Goal: Task Accomplishment & Management: Complete application form

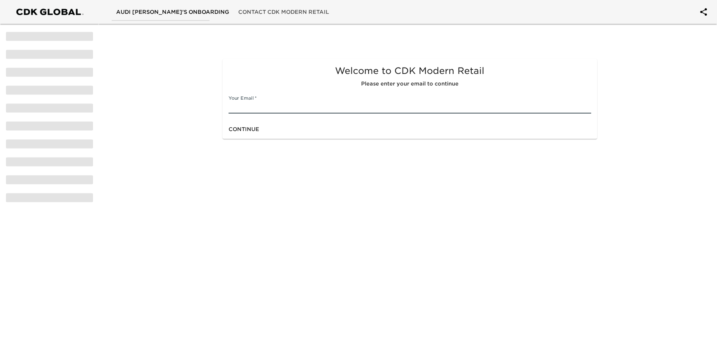
click at [273, 103] on input "text" at bounding box center [409, 108] width 362 height 12
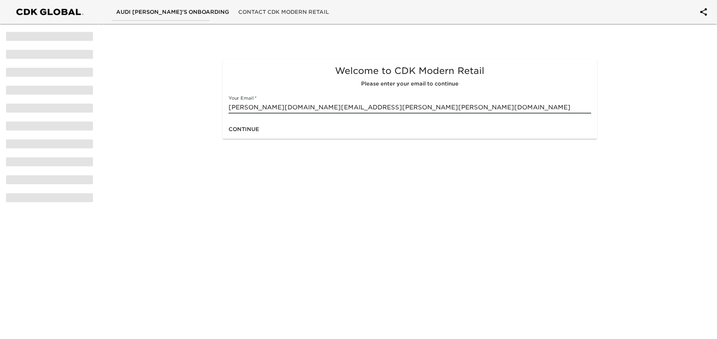
type input "[PERSON_NAME][DOMAIN_NAME][EMAIL_ADDRESS][PERSON_NAME][PERSON_NAME][DOMAIN_NAME]"
click at [248, 130] on span "Continue" at bounding box center [243, 129] width 31 height 9
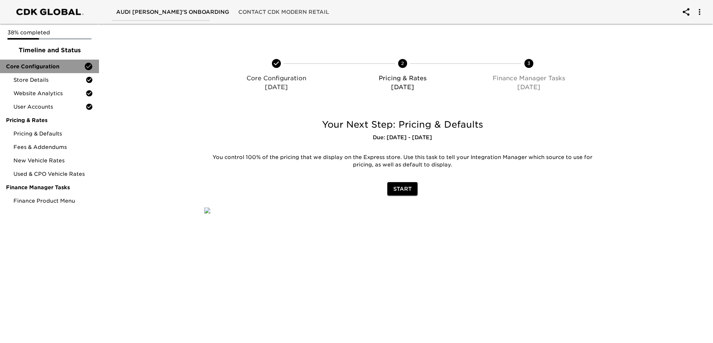
click at [44, 65] on span "Core Configuration" at bounding box center [45, 66] width 78 height 7
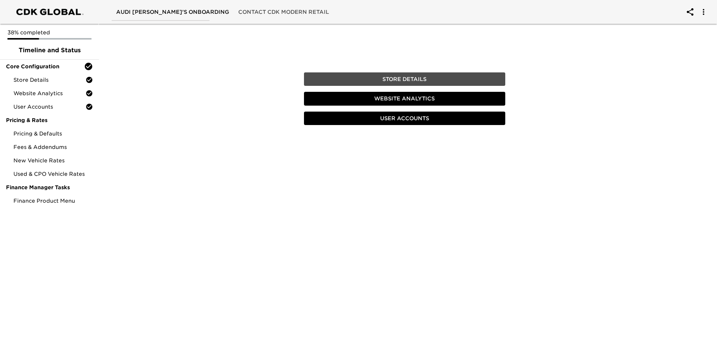
click at [358, 75] on span "Store Details" at bounding box center [404, 79] width 195 height 9
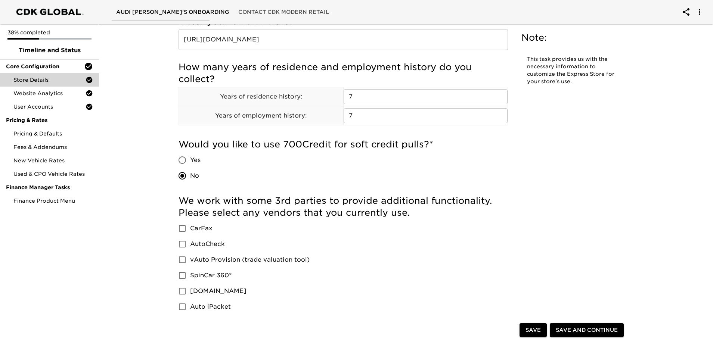
scroll to position [1008, 0]
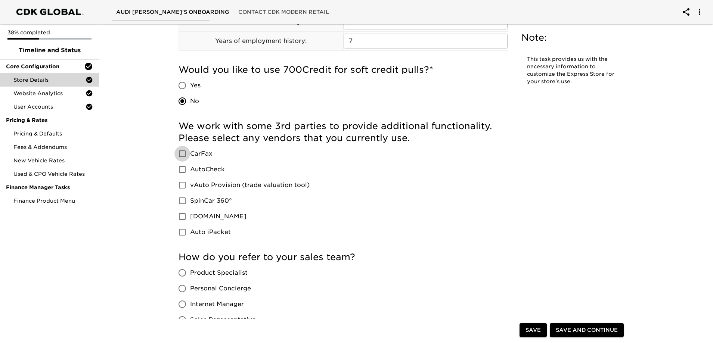
click at [184, 153] on input "CarFax" at bounding box center [182, 154] width 16 height 16
checkbox input "true"
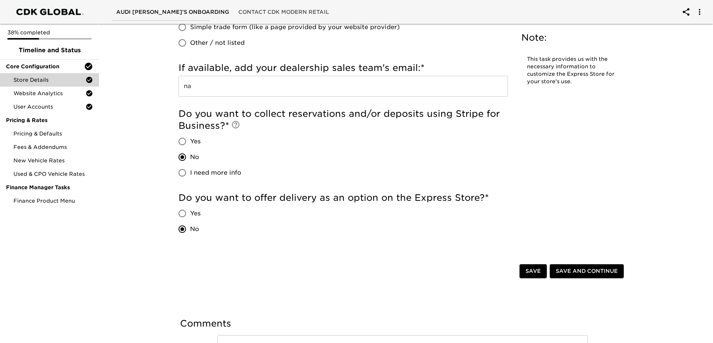
scroll to position [1616, 0]
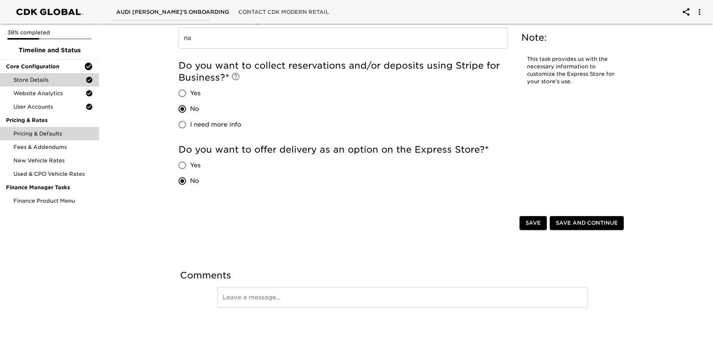
click at [37, 130] on div "Pricing & Defaults" at bounding box center [49, 133] width 99 height 13
